Goal: Check status: Check status

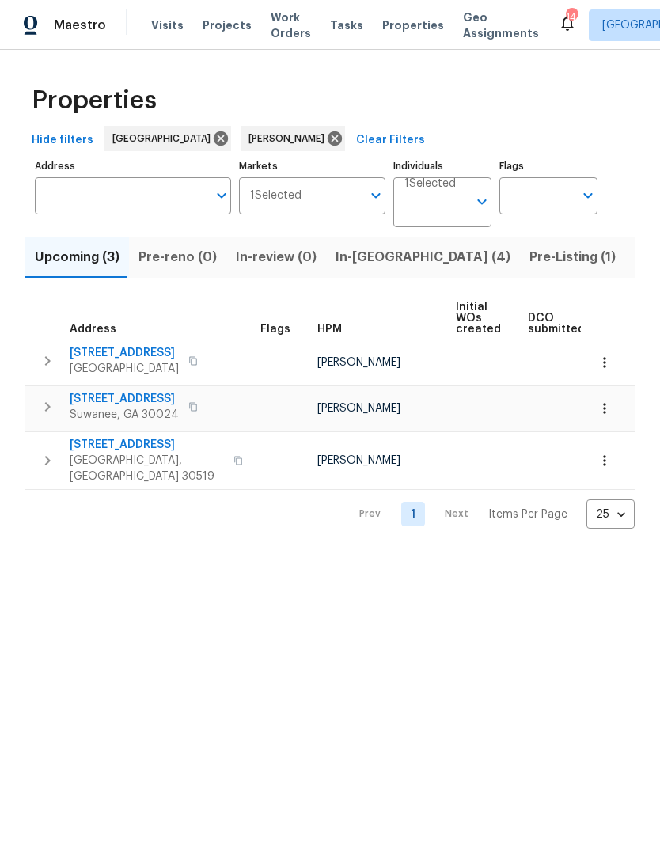
click at [635, 258] on span "Listed (11)" at bounding box center [666, 257] width 63 height 22
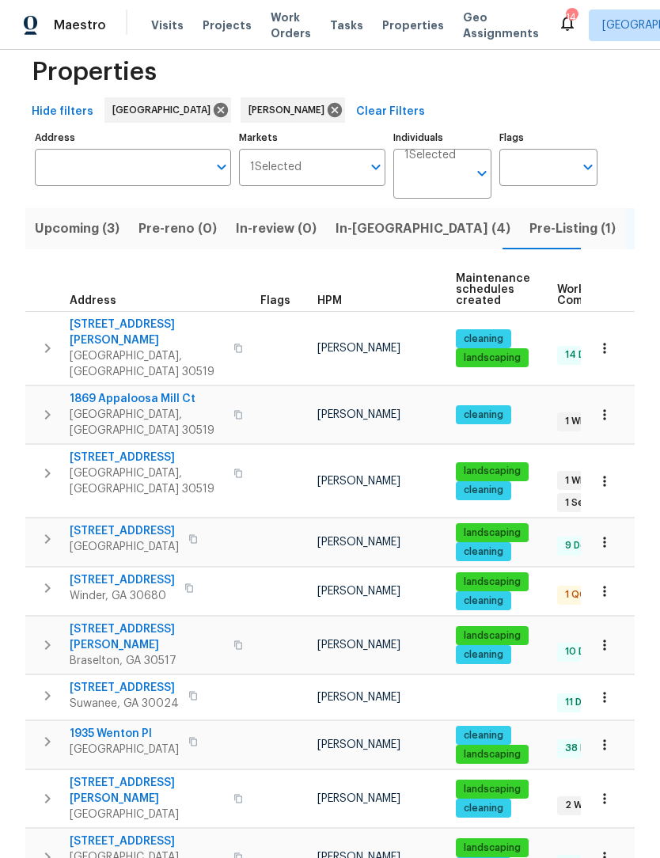
scroll to position [28, 0]
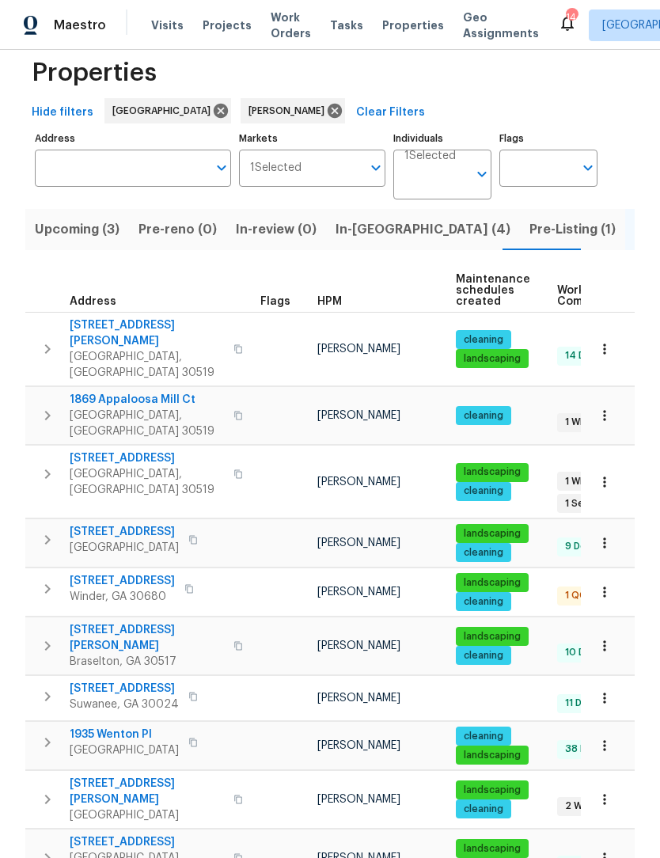
click at [110, 776] on span "[STREET_ADDRESS][PERSON_NAME]" at bounding box center [147, 792] width 154 height 32
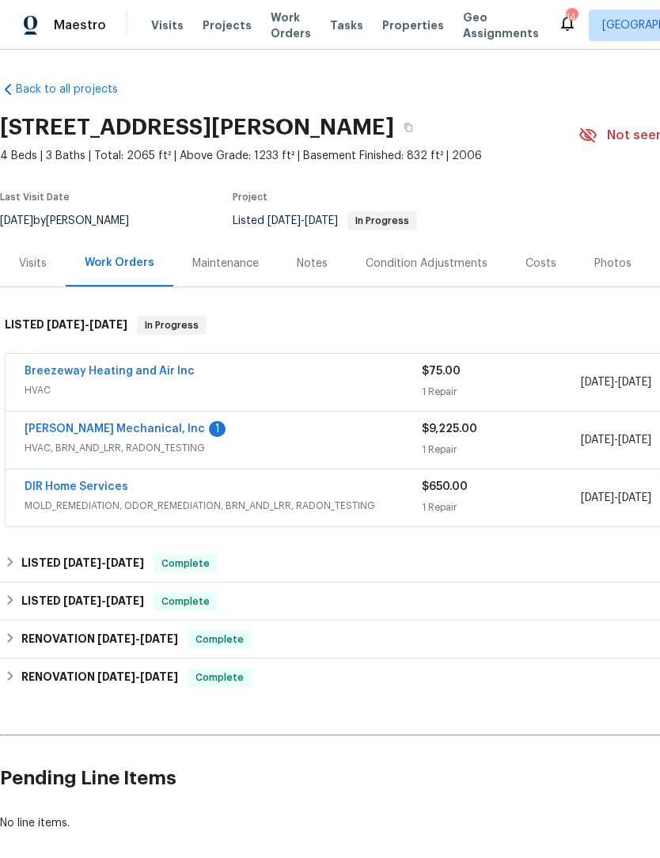
click at [42, 375] on link "Breezeway Heating and Air Inc" at bounding box center [110, 371] width 170 height 11
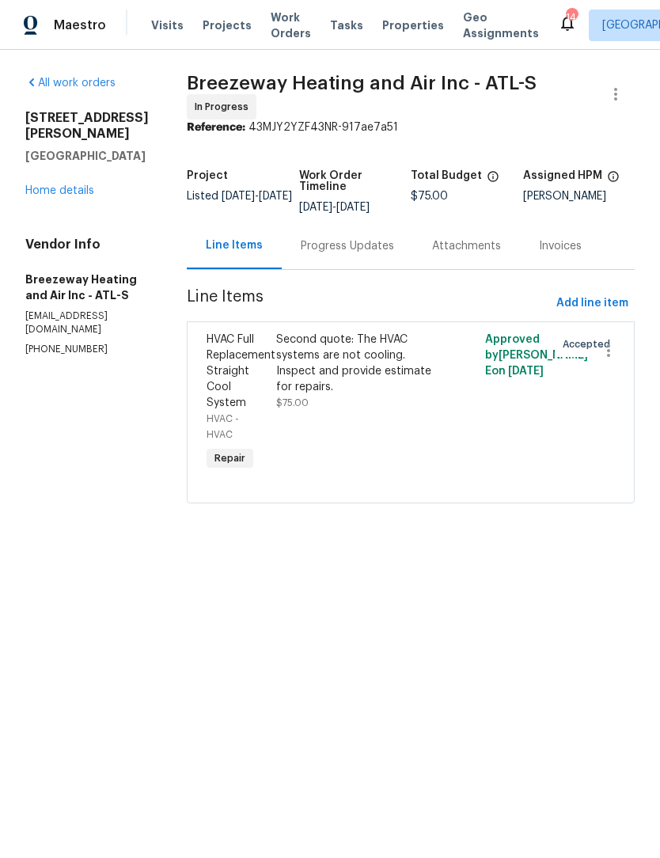
click at [355, 242] on div "Progress Updates" at bounding box center [347, 246] width 93 height 16
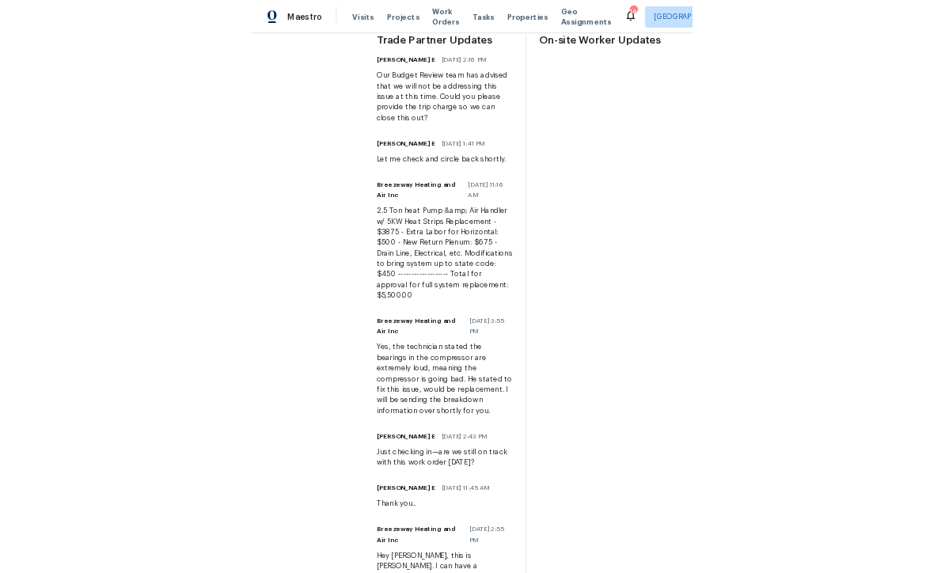
scroll to position [517, 0]
